Goal: Find specific page/section: Find specific page/section

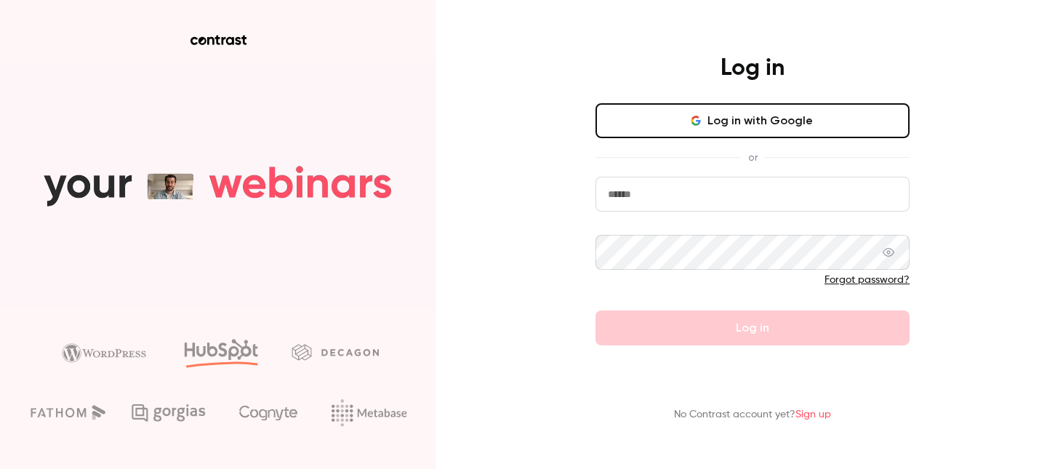
click at [709, 122] on button "Log in with Google" at bounding box center [752, 120] width 314 height 35
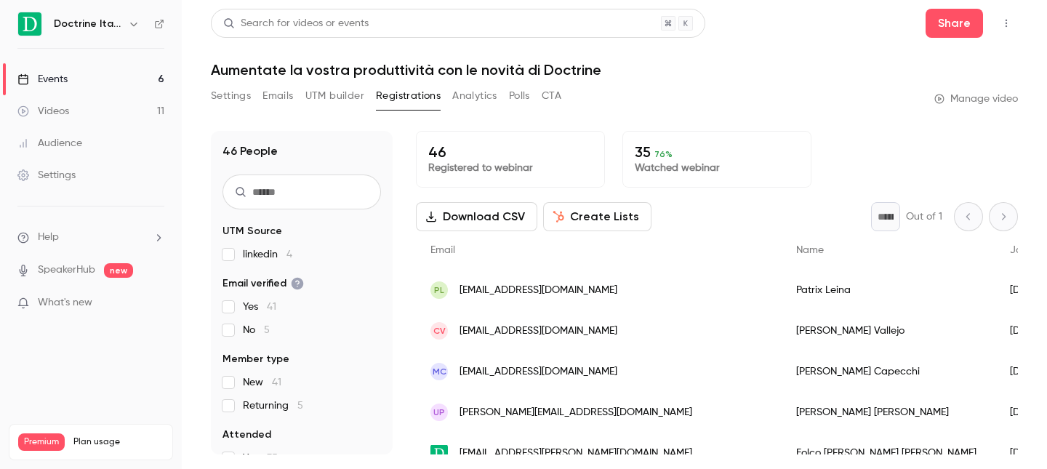
click at [137, 84] on link "Events 6" at bounding box center [91, 79] width 182 height 32
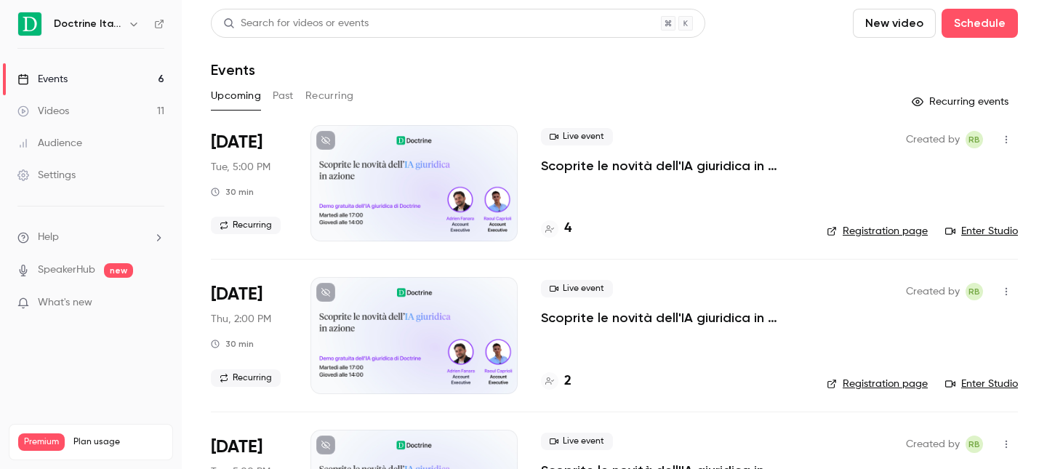
click at [571, 230] on div "4" at bounding box center [672, 229] width 262 height 20
click at [566, 228] on h4 "4" at bounding box center [567, 229] width 7 height 20
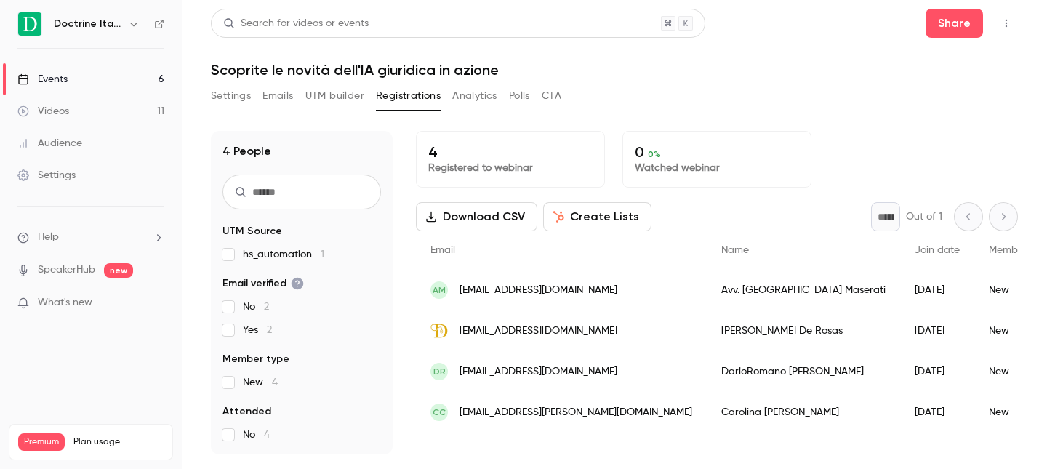
click at [101, 30] on h6 "Doctrine Italia" at bounding box center [88, 24] width 68 height 15
click at [52, 72] on div "Events" at bounding box center [42, 79] width 50 height 15
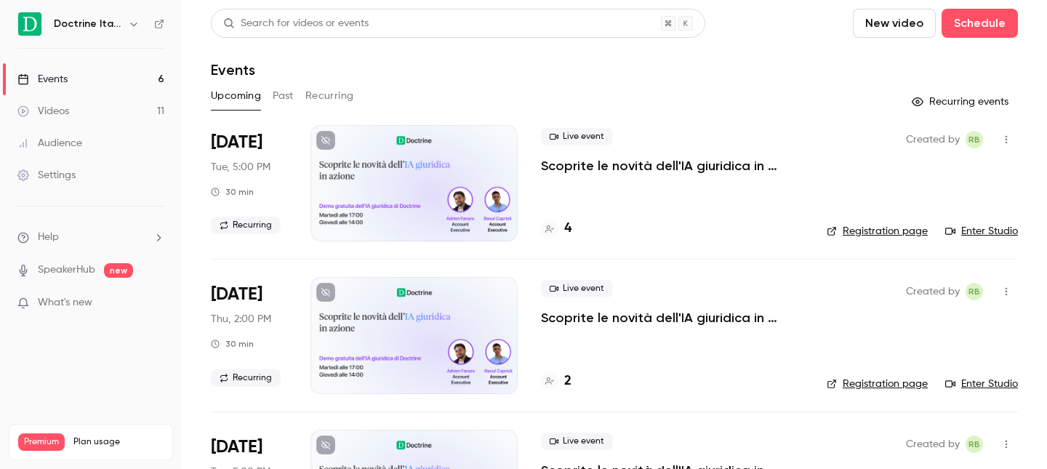
click at [976, 232] on link "Enter Studio" at bounding box center [981, 231] width 73 height 15
